Goal: Information Seeking & Learning: Compare options

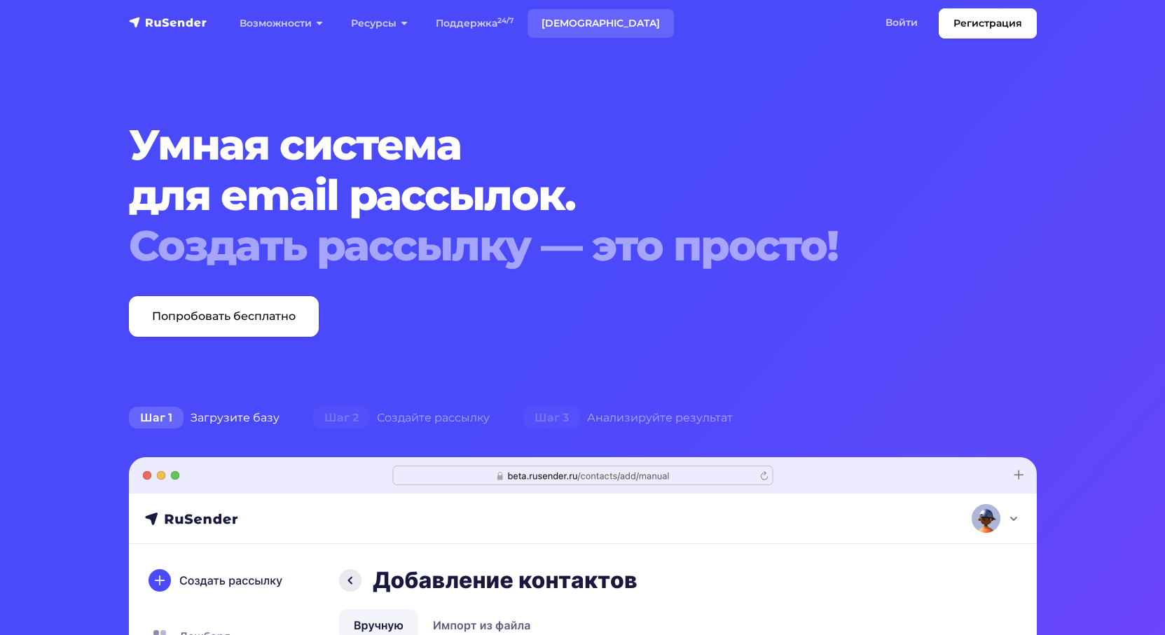
click at [557, 20] on link "[DEMOGRAPHIC_DATA]" at bounding box center [600, 23] width 146 height 29
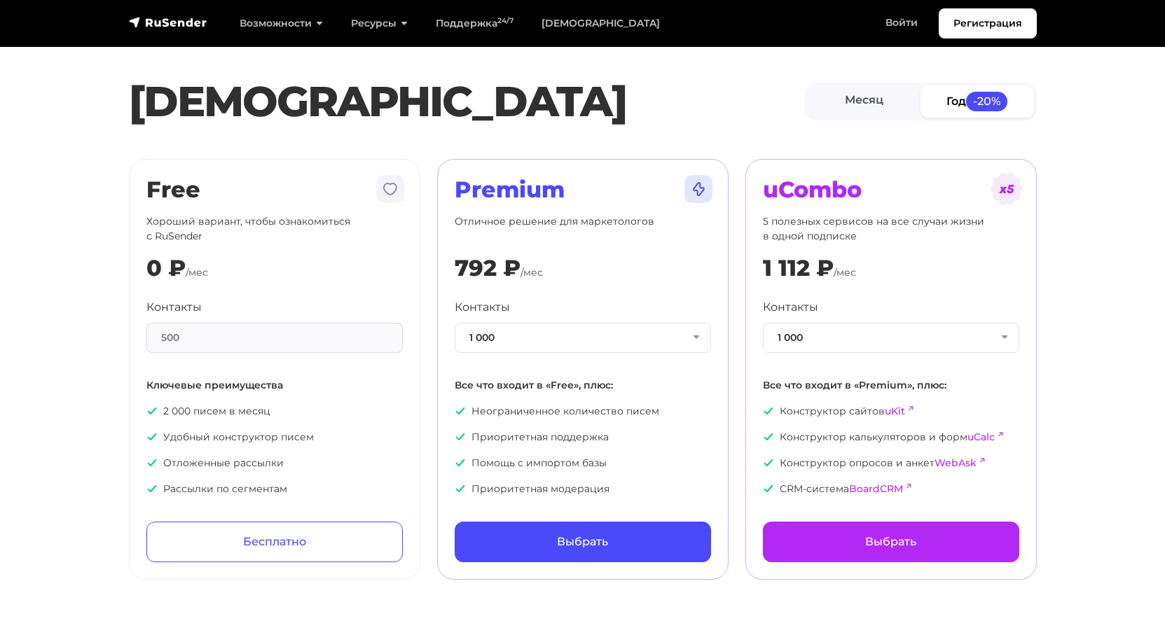
scroll to position [71, 0]
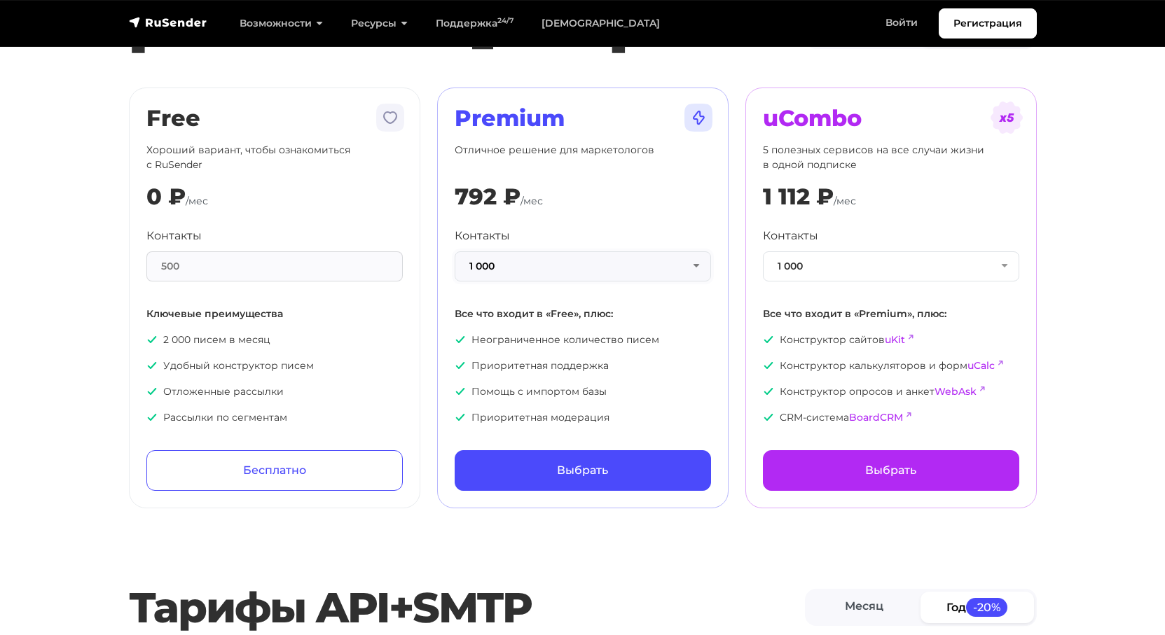
click at [524, 265] on button "1 000" at bounding box center [583, 266] width 256 height 30
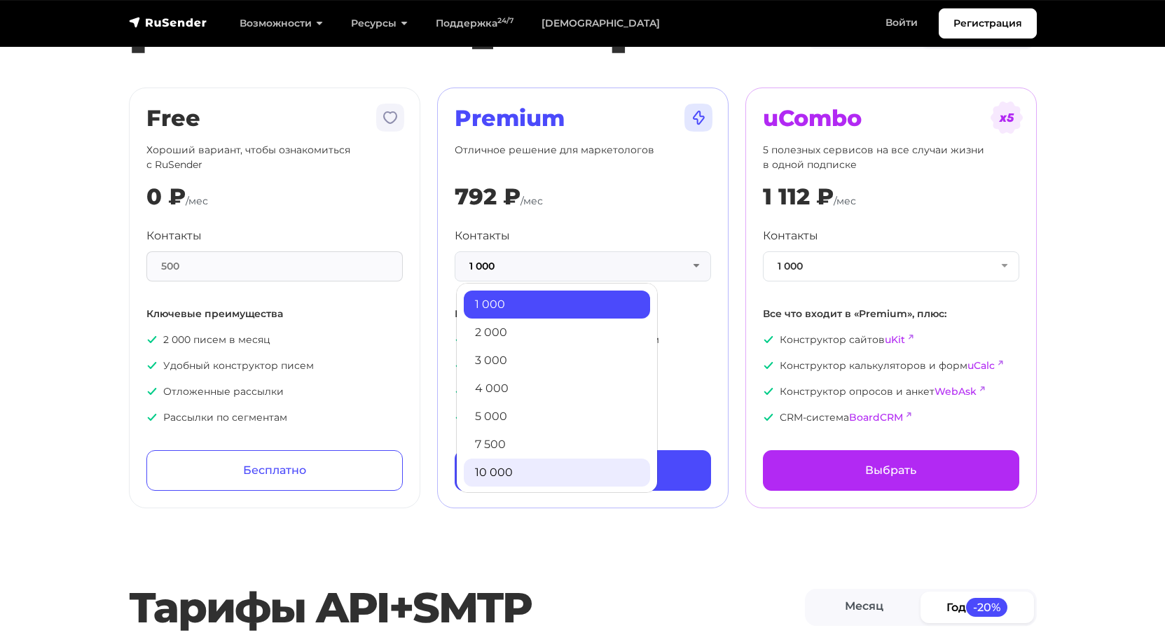
click at [508, 473] on link "10 000" at bounding box center [557, 473] width 186 height 28
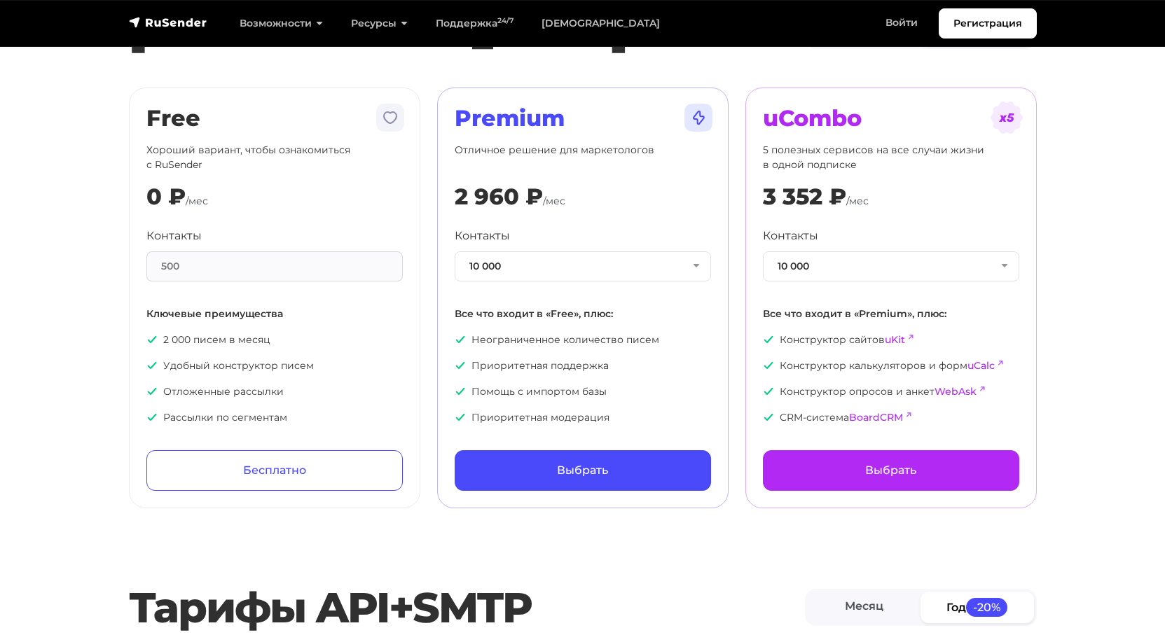
click at [1078, 226] on section "[PERSON_NAME] Год -20% Free Хороший вариант, чтобы ознакомиться с RuSender 0 ₽ …" at bounding box center [582, 226] width 1165 height 563
click at [673, 261] on button "10 000" at bounding box center [583, 266] width 256 height 30
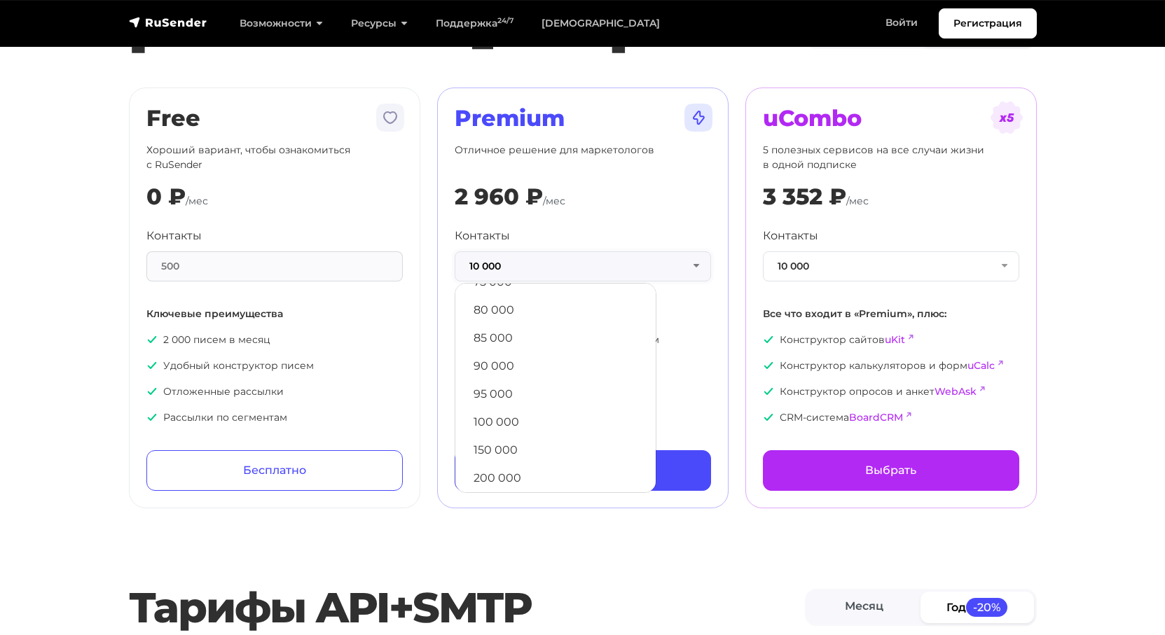
scroll to position [678, 0]
click at [558, 328] on link "100 000" at bounding box center [555, 327] width 186 height 28
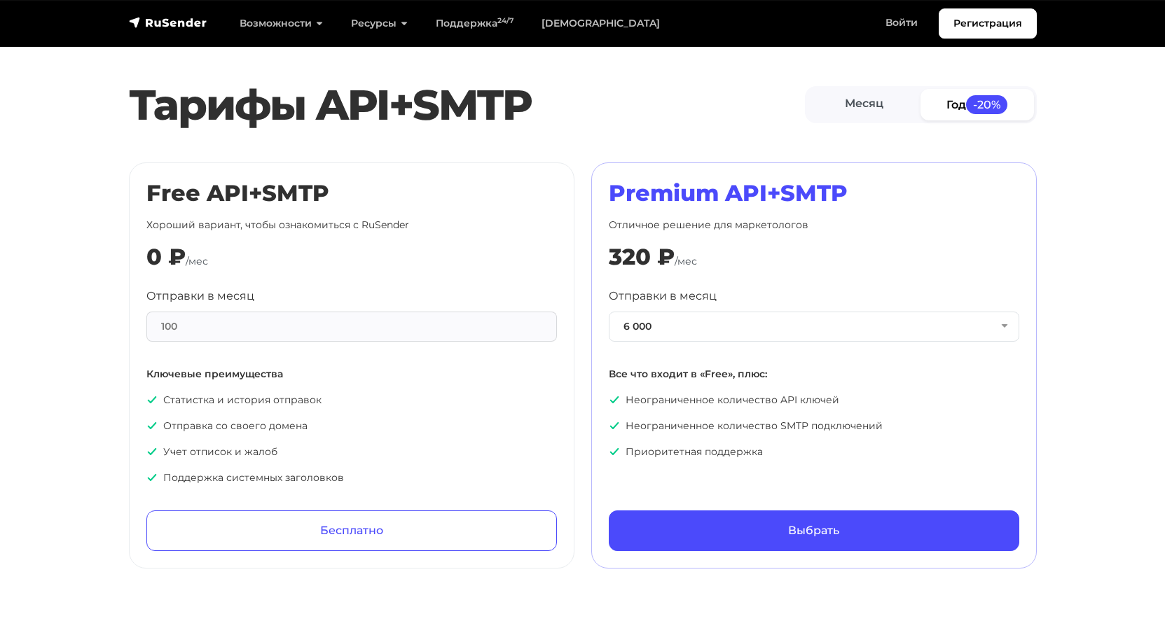
scroll to position [572, 0]
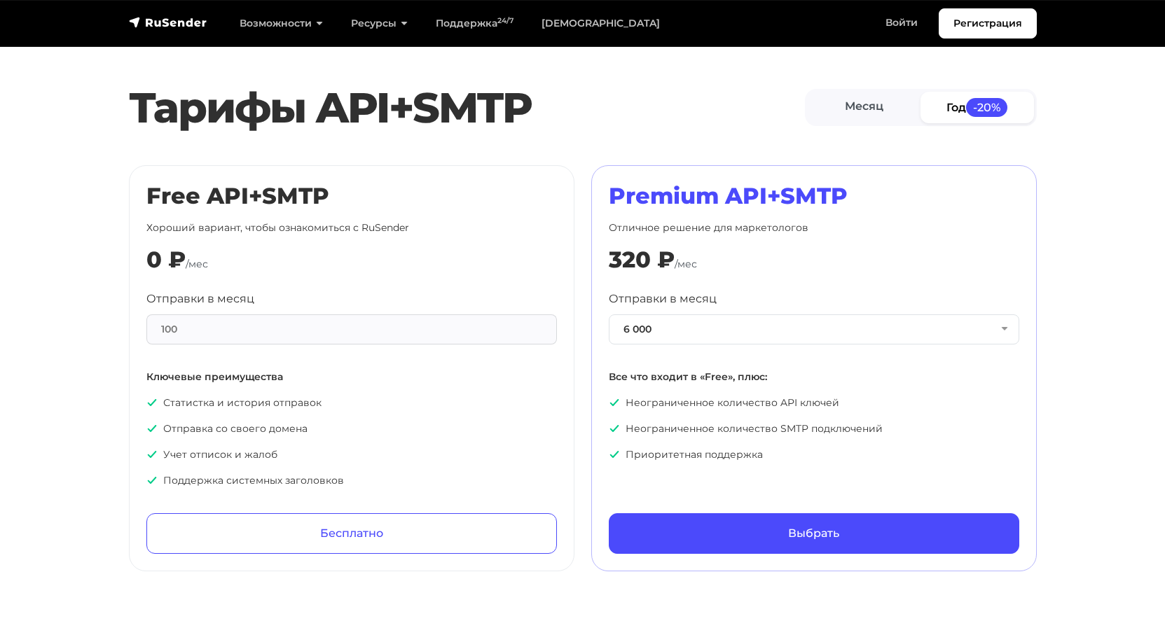
click at [932, 109] on link "Год -20%" at bounding box center [976, 108] width 113 height 32
click at [876, 111] on link "Месяц" at bounding box center [864, 108] width 113 height 32
